Goal: Task Accomplishment & Management: Manage account settings

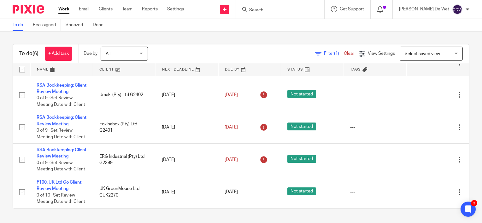
scroll to position [102, 0]
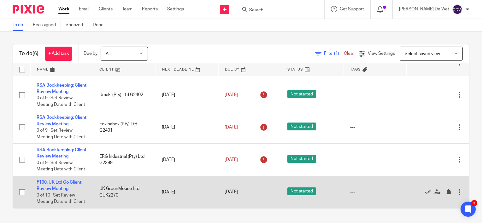
click at [457, 190] on div at bounding box center [460, 192] width 6 height 6
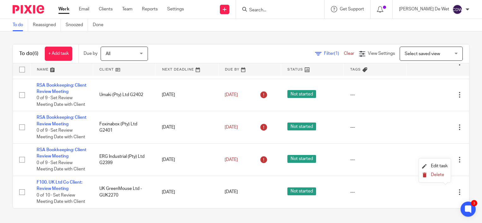
click at [438, 177] on span "Delete" at bounding box center [437, 175] width 13 height 4
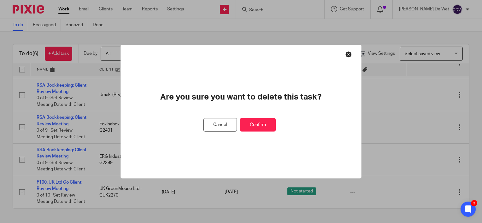
click at [259, 125] on button "Confirm" at bounding box center [258, 125] width 36 height 14
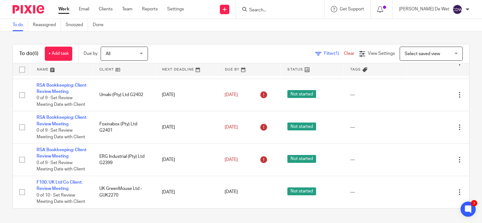
scroll to position [63, 0]
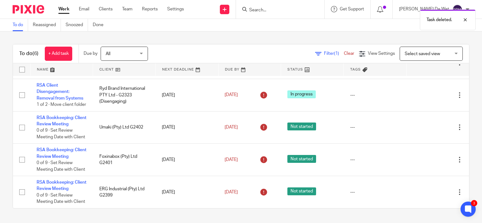
drag, startPoint x: 112, startPoint y: 10, endPoint x: 129, endPoint y: 14, distance: 17.2
click at [112, 10] on link "Clients" at bounding box center [106, 9] width 14 height 6
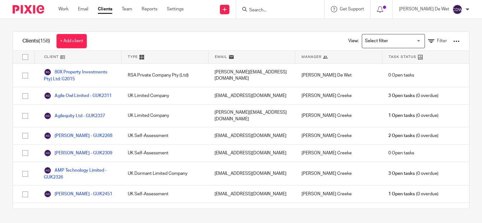
click at [285, 9] on input "Search" at bounding box center [277, 11] width 57 height 6
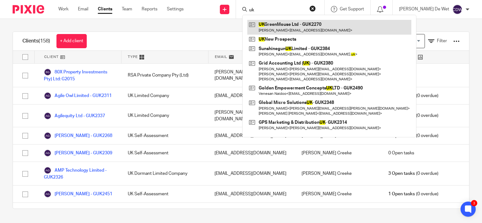
type input "uk"
click at [324, 30] on link at bounding box center [329, 27] width 164 height 15
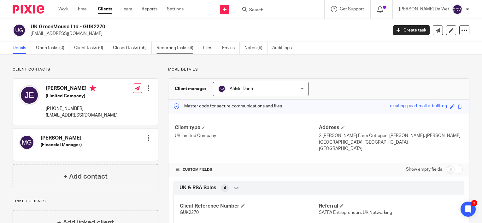
click at [188, 47] on link "Recurring tasks (6)" at bounding box center [178, 48] width 42 height 12
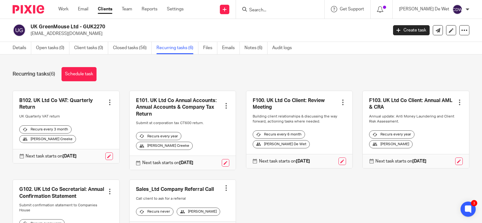
click at [340, 103] on div at bounding box center [343, 102] width 6 height 6
click at [320, 142] on span "Cancel schedule" at bounding box center [312, 142] width 33 height 4
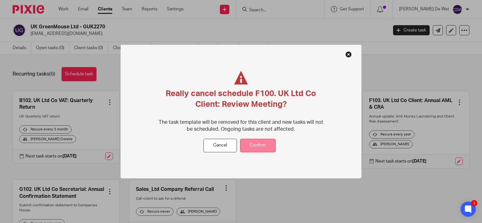
click at [265, 145] on button "Confirm" at bounding box center [258, 146] width 36 height 14
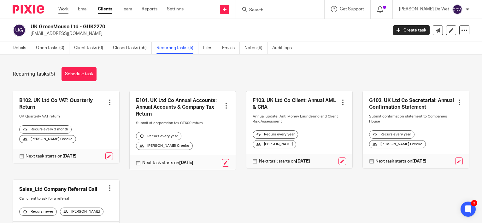
click at [61, 9] on link "Work" at bounding box center [63, 9] width 10 height 6
